Goal: Task Accomplishment & Management: Use online tool/utility

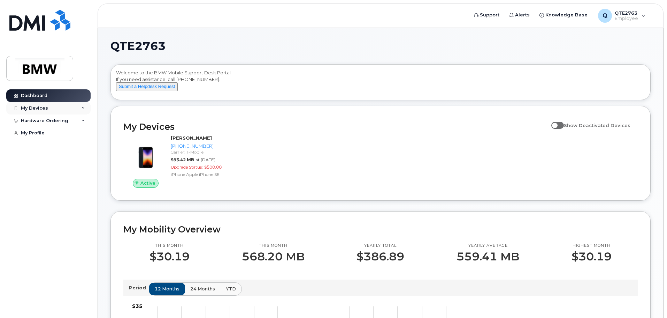
click at [49, 111] on div "My Devices" at bounding box center [48, 108] width 84 height 13
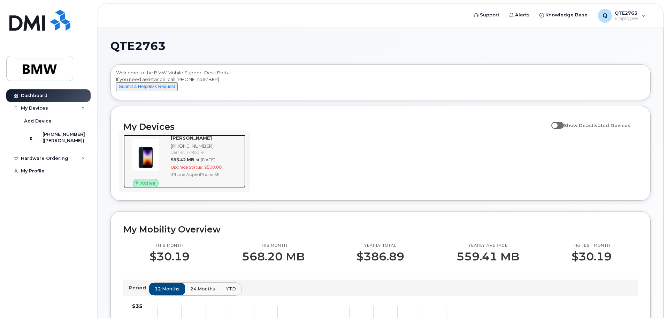
click at [216, 162] on span "at Sep 01, 2025" at bounding box center [206, 159] width 20 height 5
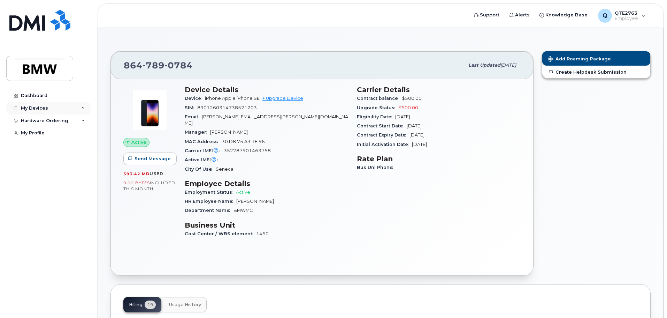
click at [82, 109] on icon at bounding box center [83, 107] width 3 height 3
click at [76, 162] on div "Hardware Ordering" at bounding box center [48, 158] width 84 height 13
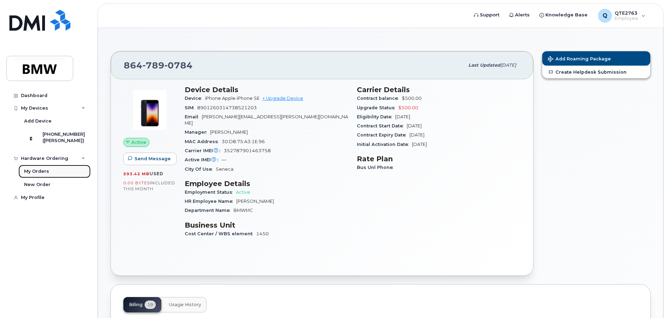
click at [44, 178] on link "My Orders" at bounding box center [54, 171] width 72 height 13
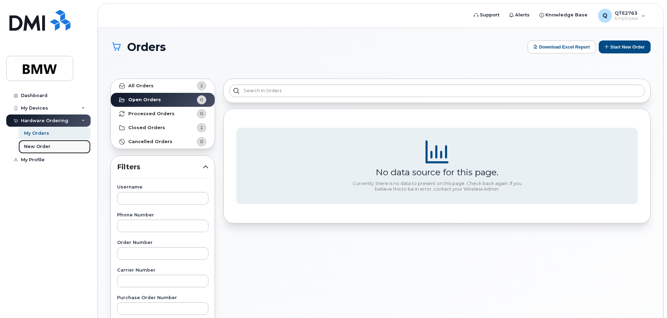
click at [59, 149] on link "New Order" at bounding box center [54, 146] width 72 height 13
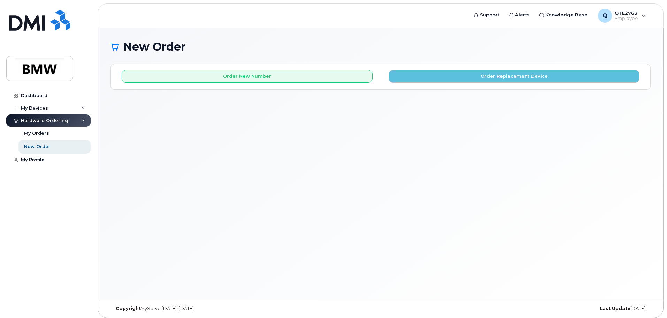
click at [471, 39] on div "New Order × Share This Order If you want to allow others to create or edit orde…" at bounding box center [381, 163] width 566 height 271
click at [644, 11] on div "Q QTE2763 Employee" at bounding box center [621, 16] width 57 height 14
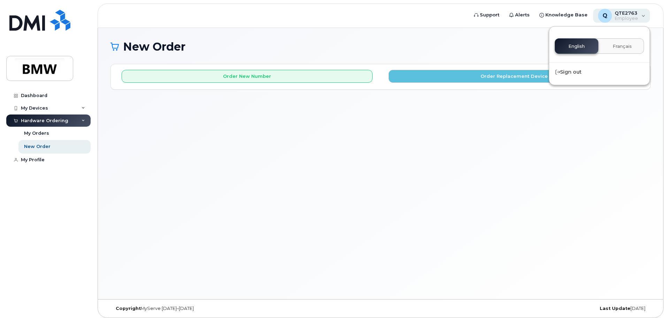
click at [644, 11] on div "Q QTE2763 Employee" at bounding box center [621, 16] width 57 height 14
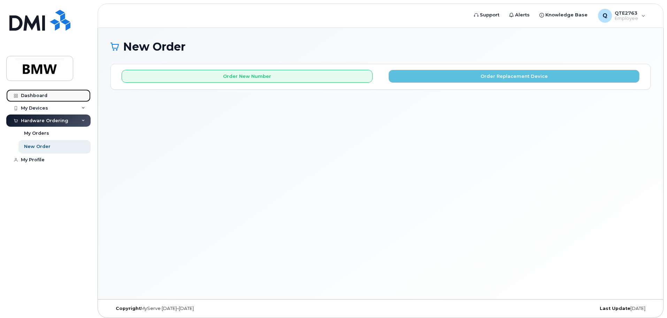
click at [20, 92] on link "Dashboard" at bounding box center [48, 95] width 84 height 13
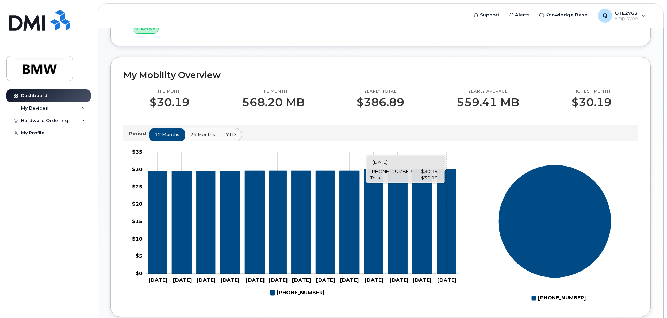
scroll to position [139, 0]
